Goal: Use online tool/utility

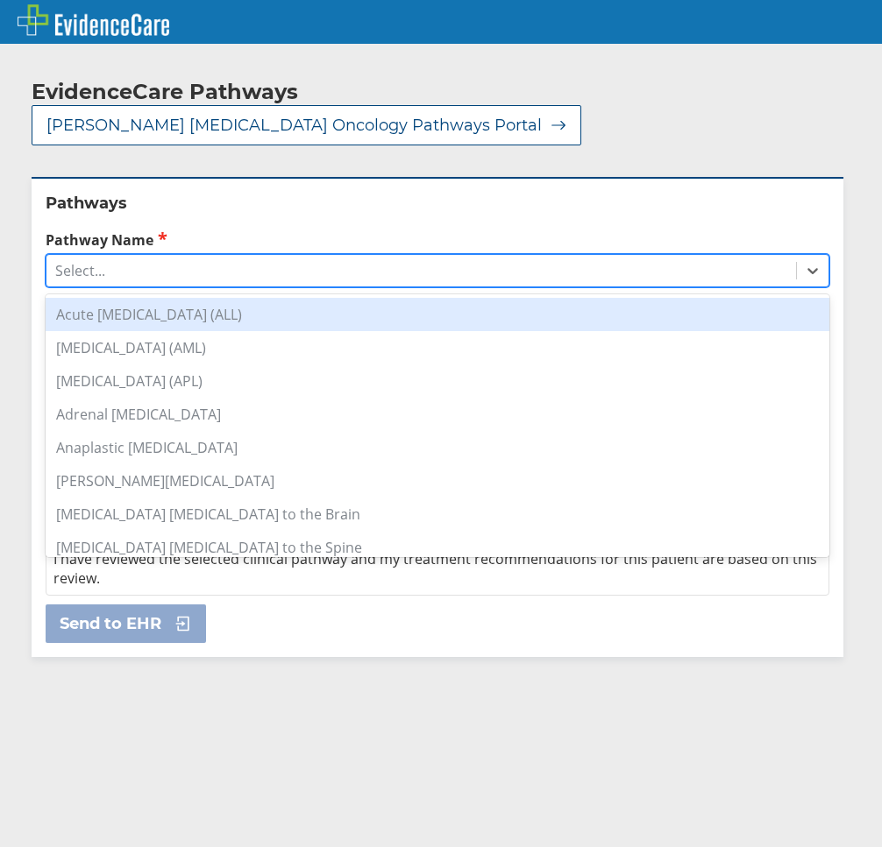
click at [124, 256] on div "Select..." at bounding box center [420, 271] width 749 height 30
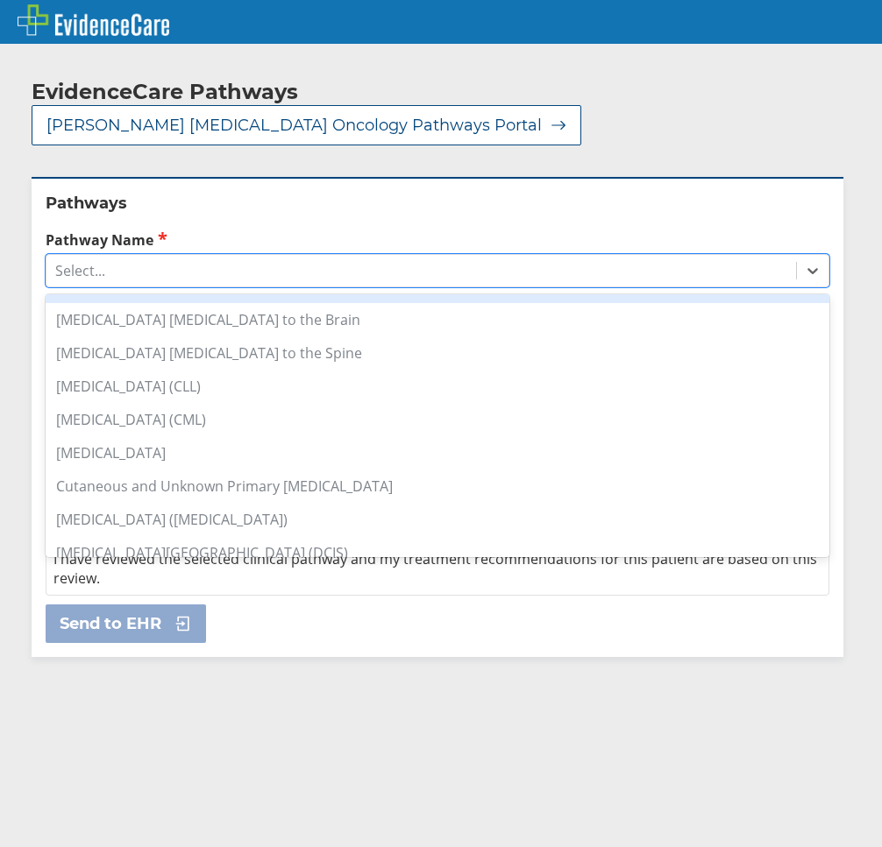
scroll to position [292, 0]
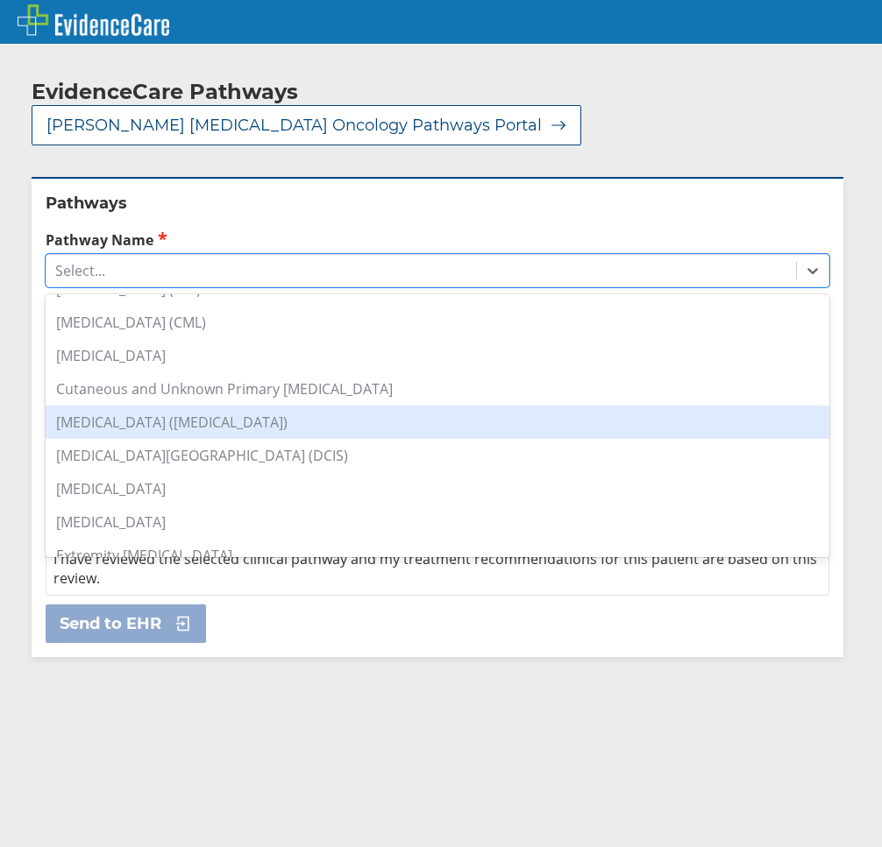
click at [193, 406] on div "[MEDICAL_DATA] ([MEDICAL_DATA])" at bounding box center [437, 422] width 783 height 33
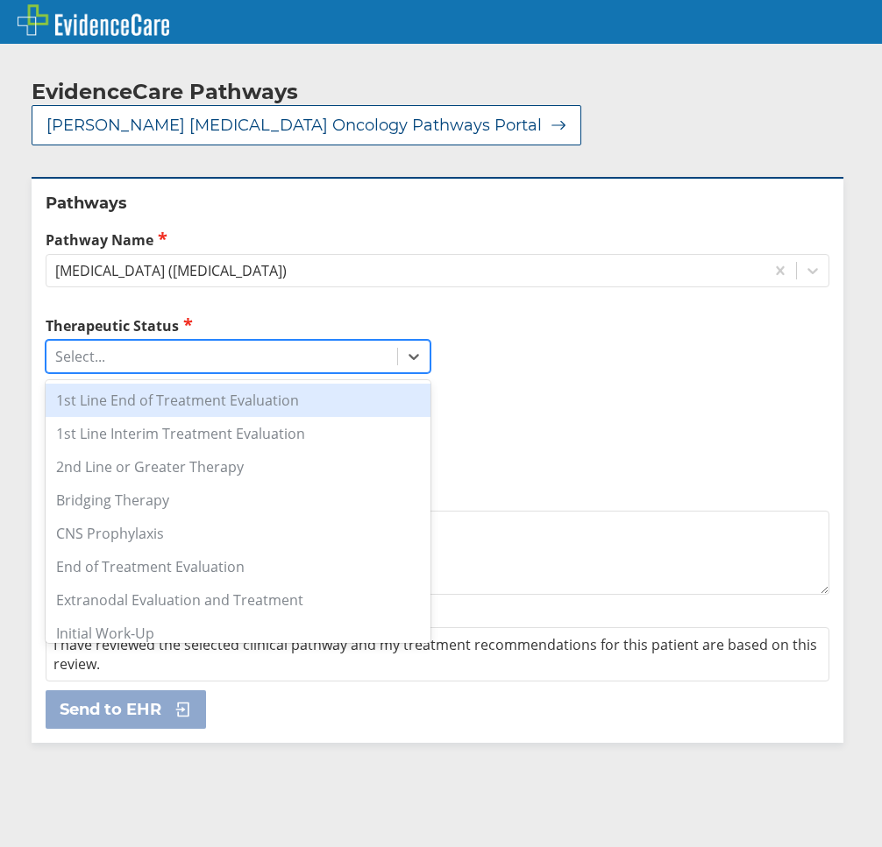
click at [129, 342] on div "Select..." at bounding box center [221, 357] width 351 height 30
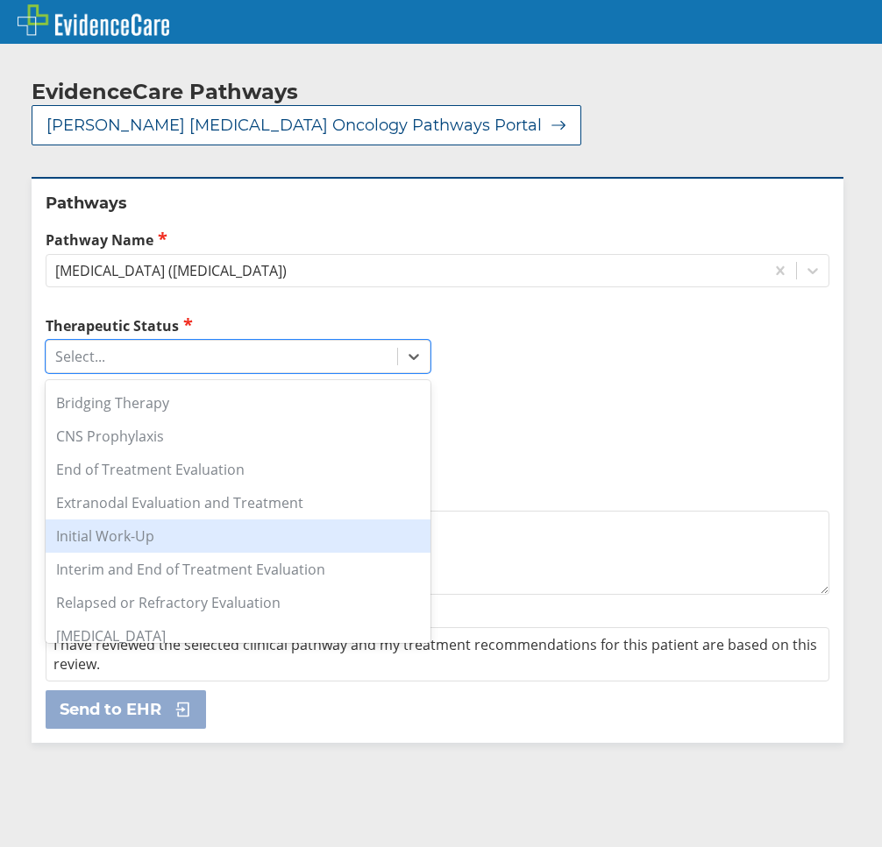
scroll to position [195, 0]
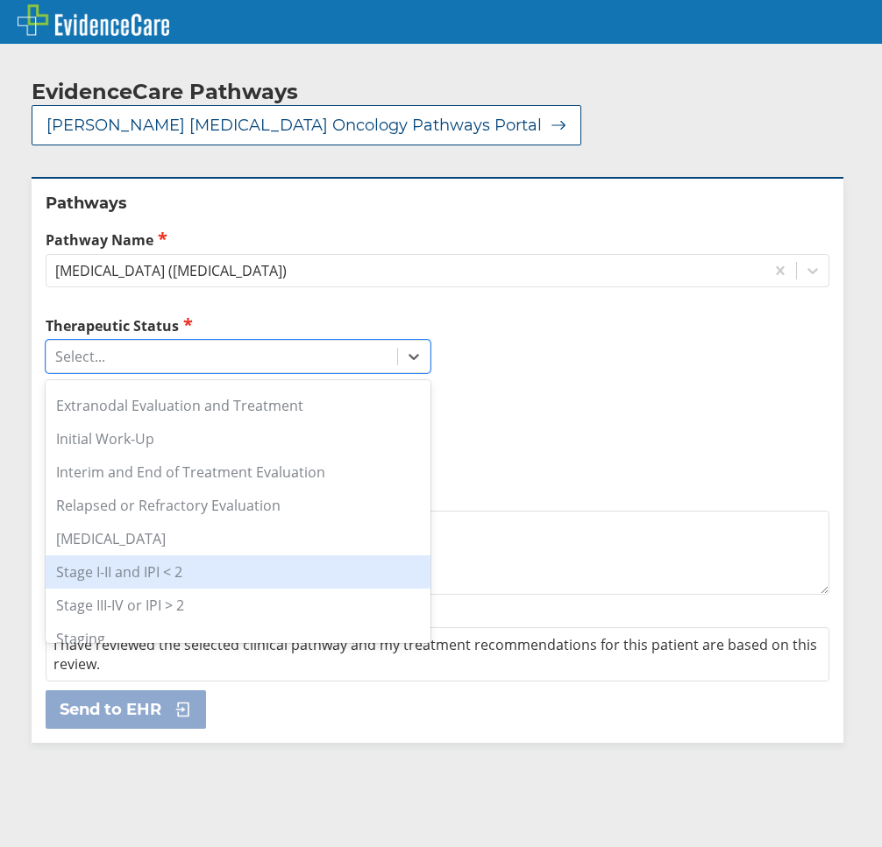
click at [193, 556] on div "Stage I-II and IPI < 2" at bounding box center [238, 572] width 385 height 33
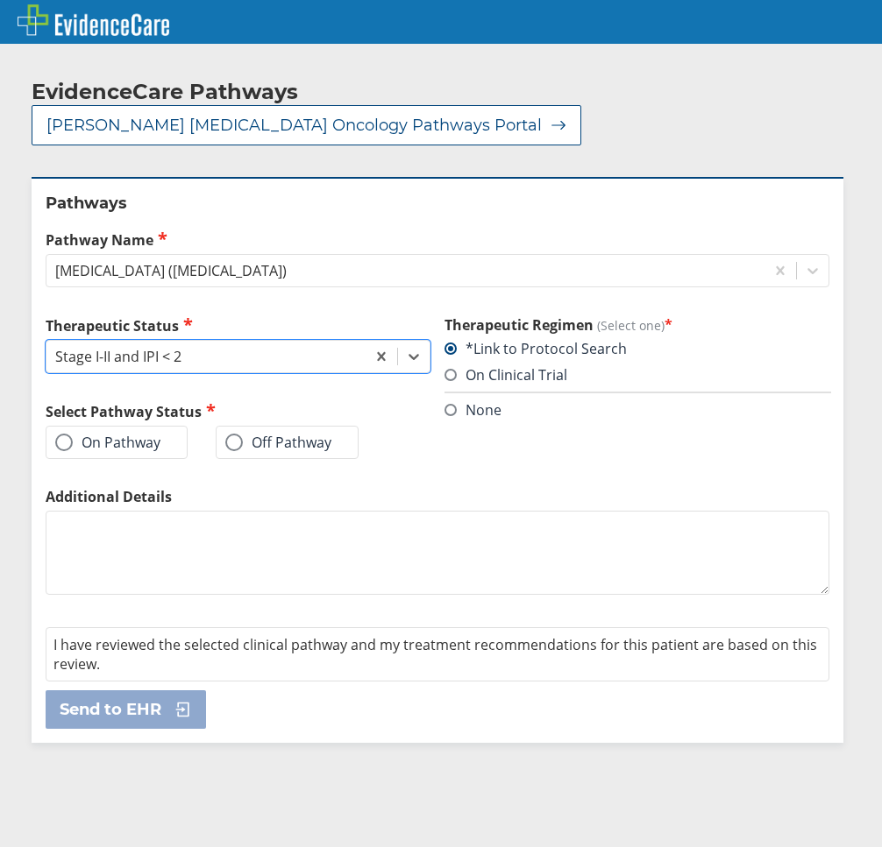
click at [144, 434] on label "On Pathway" at bounding box center [107, 443] width 105 height 18
click at [0, 0] on input "On Pathway" at bounding box center [0, 0] width 0 height 0
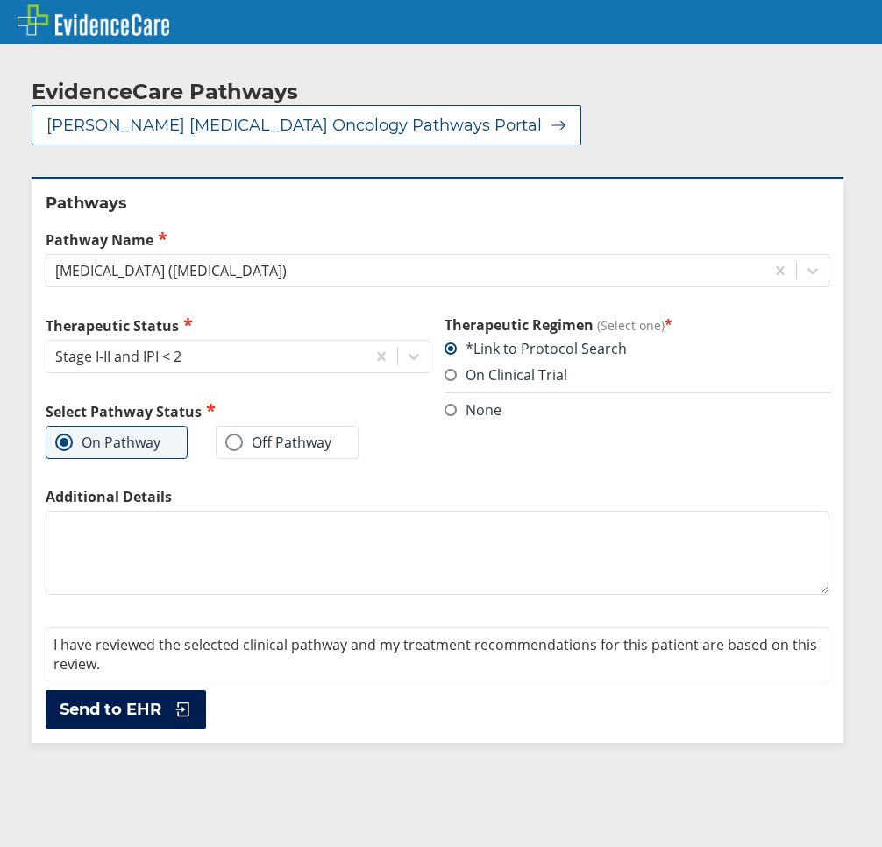
click at [119, 691] on button "Send to EHR" at bounding box center [126, 710] width 160 height 39
